Goal: Information Seeking & Learning: Learn about a topic

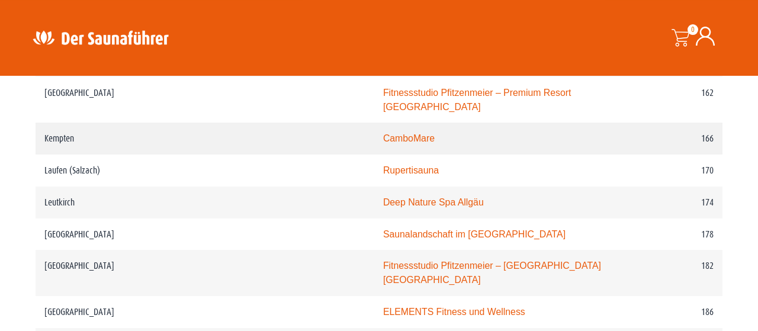
scroll to position [1847, 0]
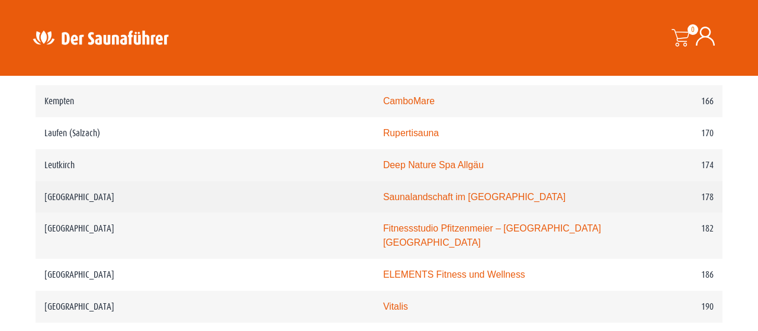
click at [389, 202] on link "Saunalandschaft im Stadionbad Ludwigsburg" at bounding box center [474, 197] width 182 height 10
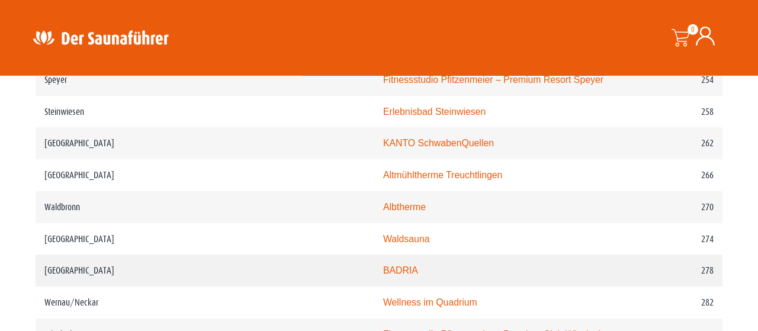
scroll to position [2586, 0]
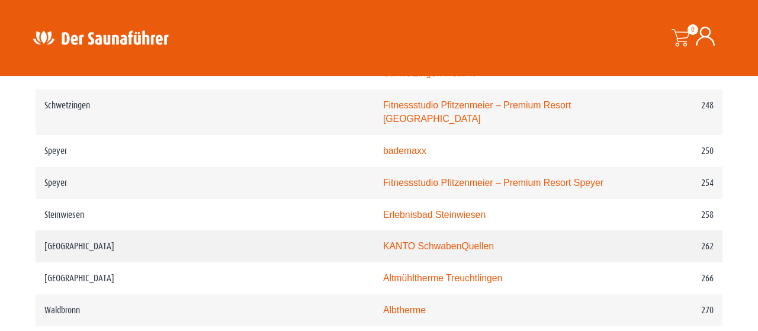
click at [383, 241] on link "KANTO SchwabenQuellen" at bounding box center [438, 246] width 111 height 10
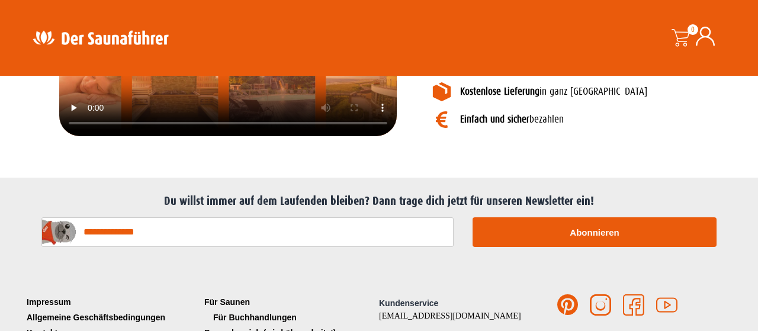
scroll to position [1676, 0]
